Goal: Task Accomplishment & Management: Use online tool/utility

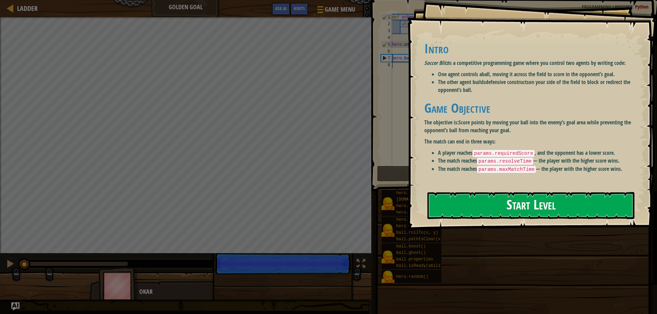
click at [526, 207] on button "Start Level" at bounding box center [530, 205] width 207 height 27
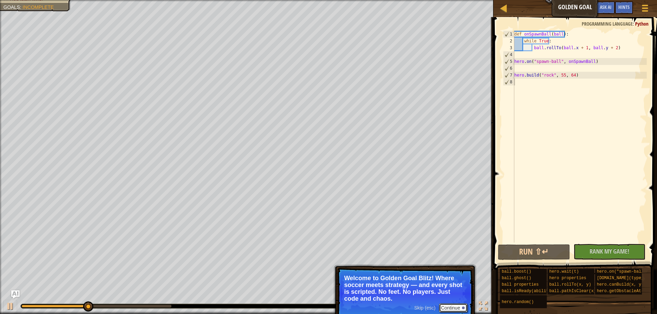
click at [456, 304] on button "Continue" at bounding box center [453, 308] width 28 height 9
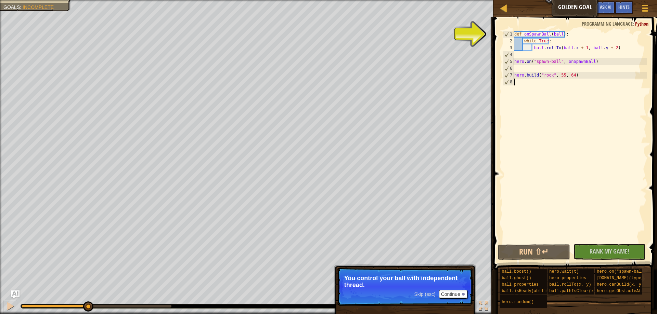
click at [455, 302] on p "Skip (esc) Continue You control your ball with independent thread." at bounding box center [405, 287] width 136 height 38
click at [452, 298] on button "Continue" at bounding box center [453, 294] width 28 height 9
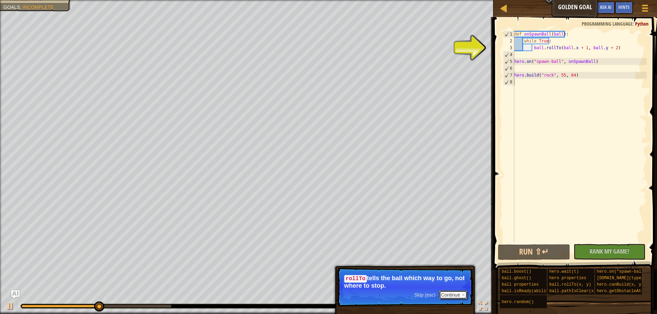
click at [454, 294] on button "Continue" at bounding box center [453, 295] width 28 height 9
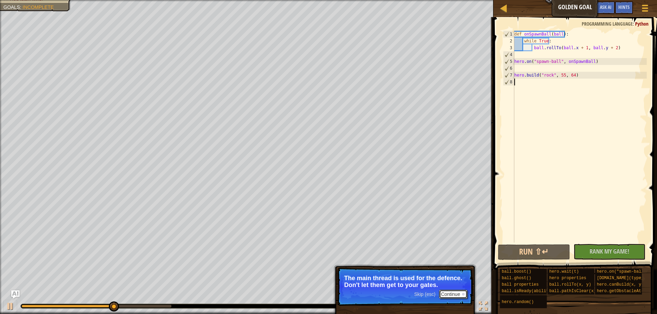
drag, startPoint x: 454, startPoint y: 295, endPoint x: 453, endPoint y: 290, distance: 4.5
click at [454, 294] on button "Continue" at bounding box center [453, 294] width 28 height 9
